Goal: Register for event/course

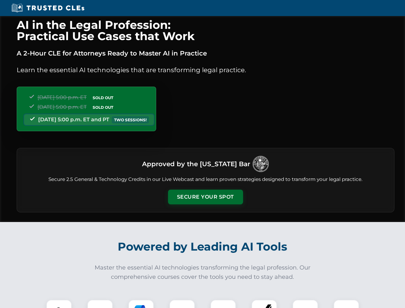
click at [205, 197] on button "Secure Your Spot" at bounding box center [205, 197] width 75 height 15
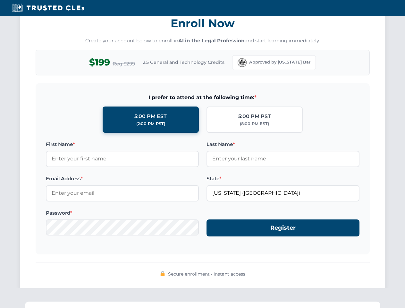
scroll to position [630, 0]
